Goal: Purchase product/service

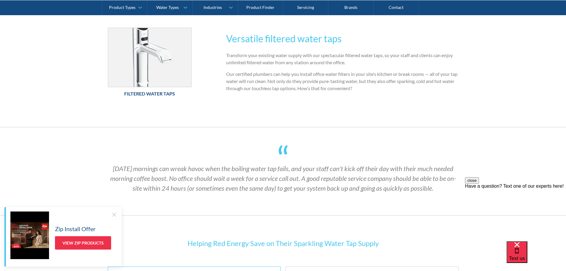
scroll to position [446, 0]
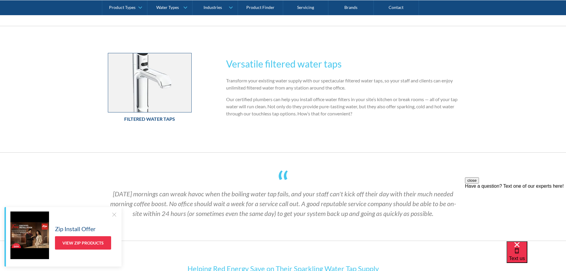
click at [171, 64] on img at bounding box center [149, 82] width 83 height 59
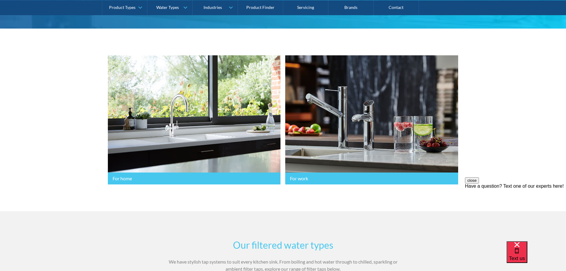
scroll to position [119, 0]
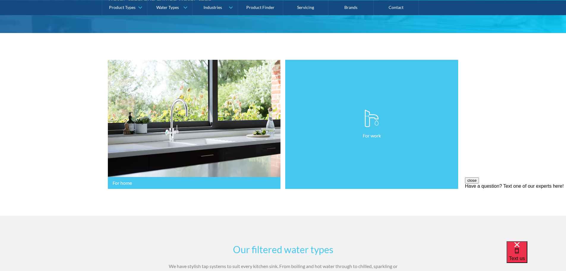
click at [296, 182] on link "For work" at bounding box center [371, 124] width 173 height 129
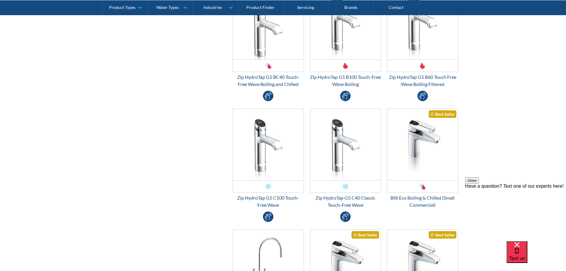
scroll to position [743, 0]
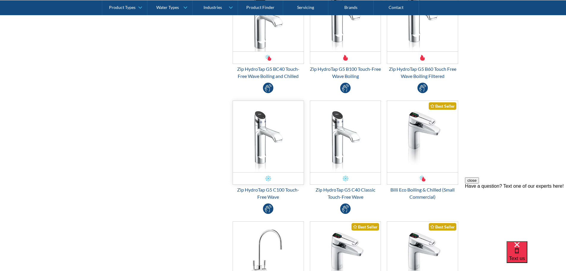
click at [273, 154] on img "Email Form 3" at bounding box center [268, 136] width 71 height 71
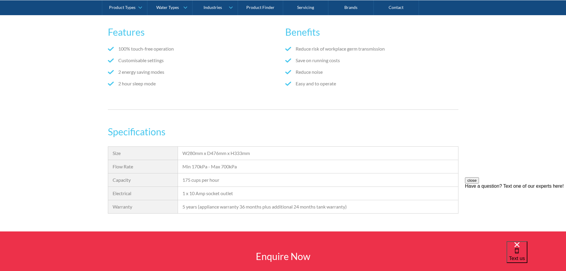
scroll to position [416, 0]
